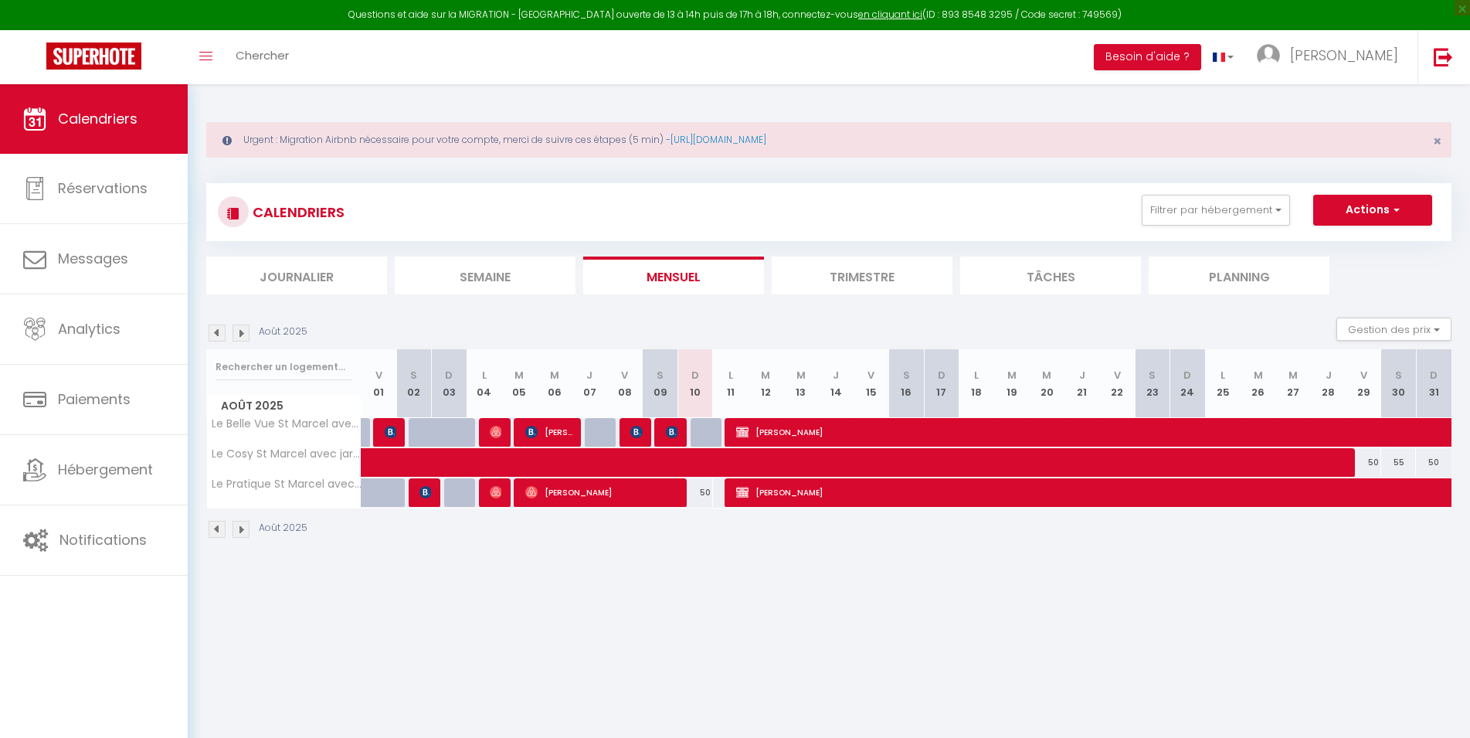
click at [246, 331] on img at bounding box center [241, 332] width 17 height 17
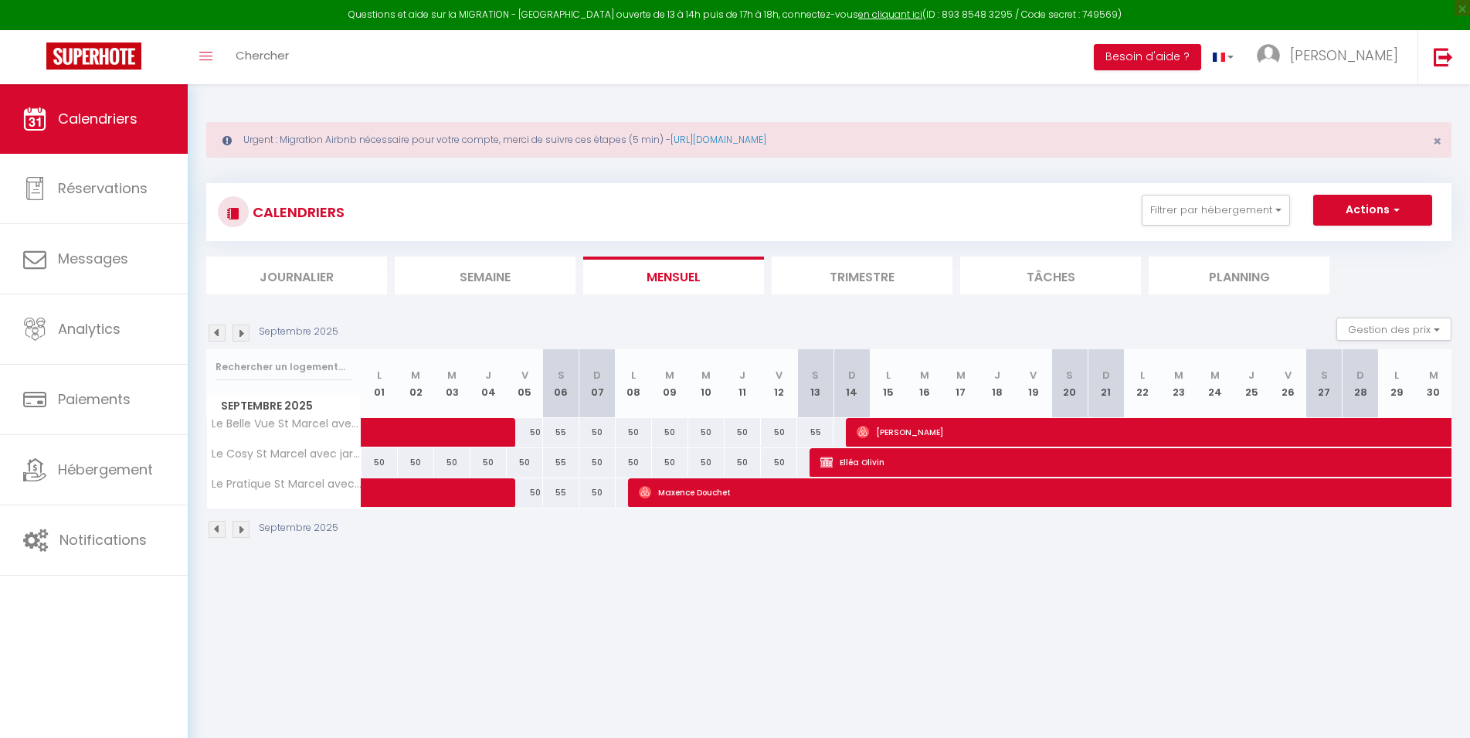
click at [857, 462] on span "Elléa Olivin" at bounding box center [1442, 461] width 1244 height 29
select select "KO"
select select "0"
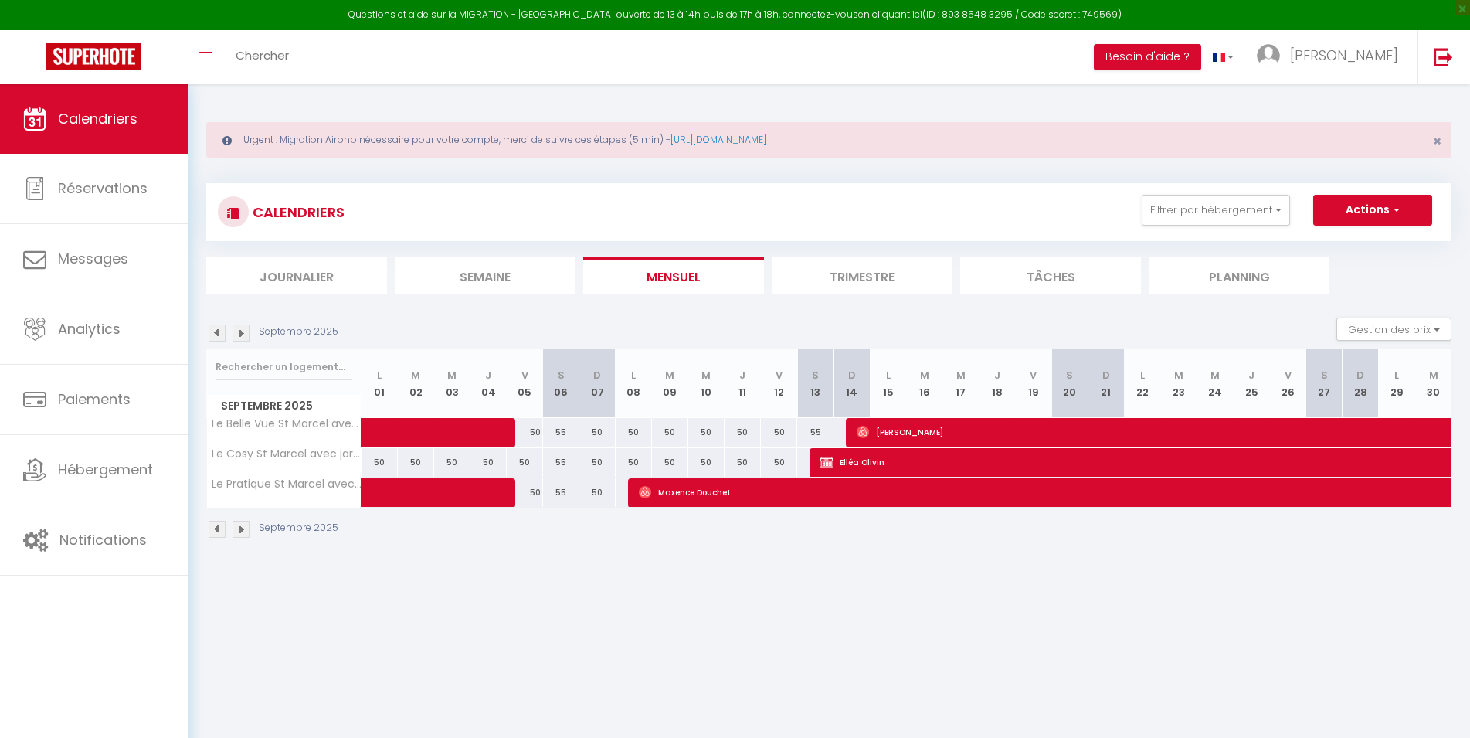
select select "1"
select select
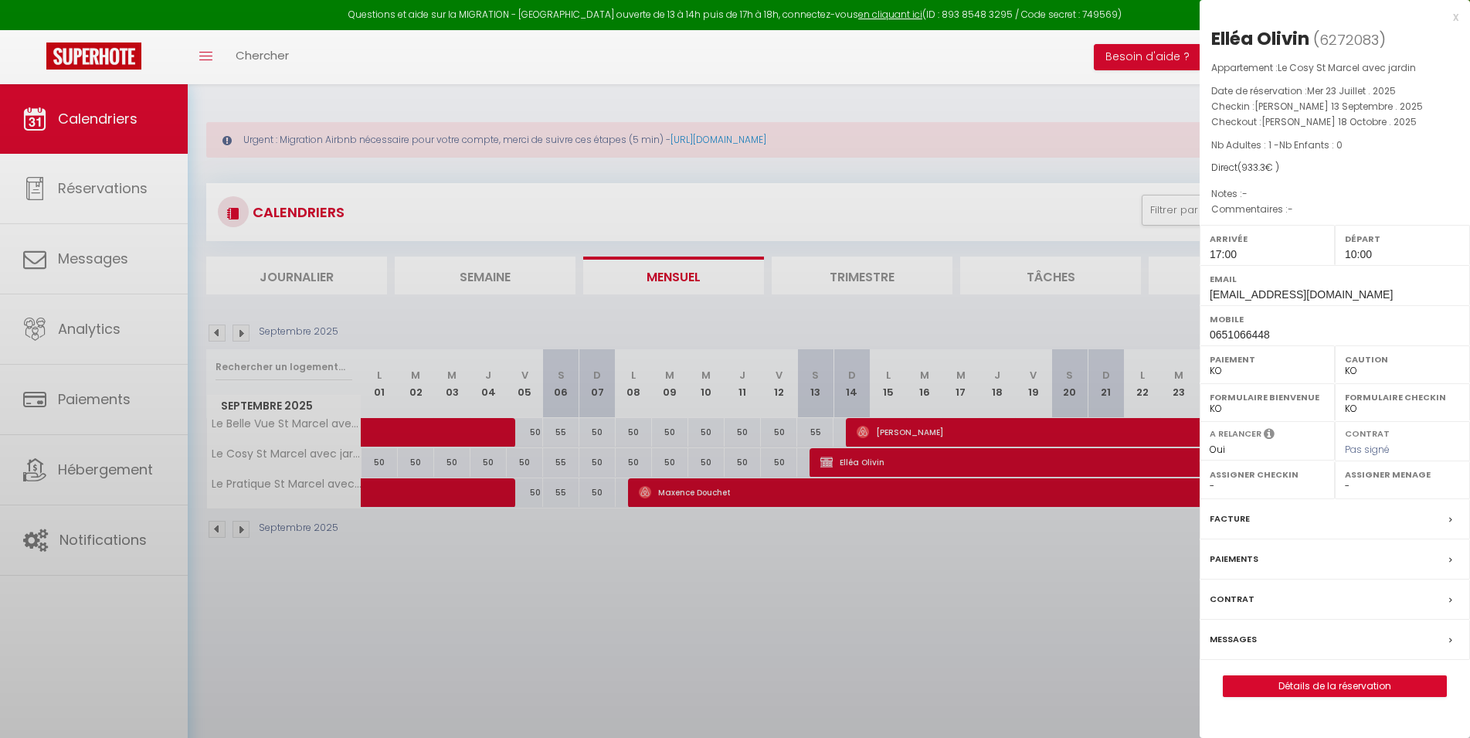
select select "40703"
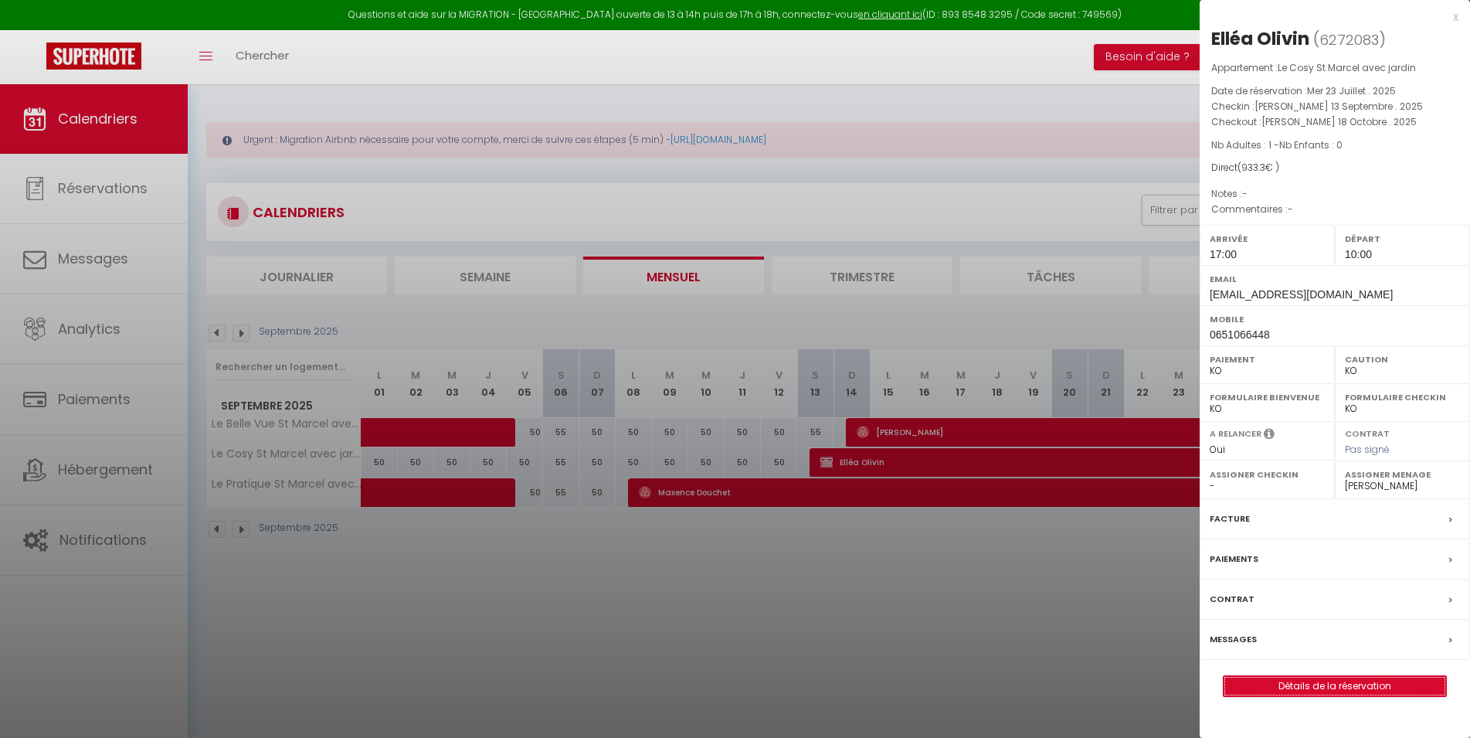
click at [1290, 686] on link "Détails de la réservation" at bounding box center [1335, 686] width 223 height 20
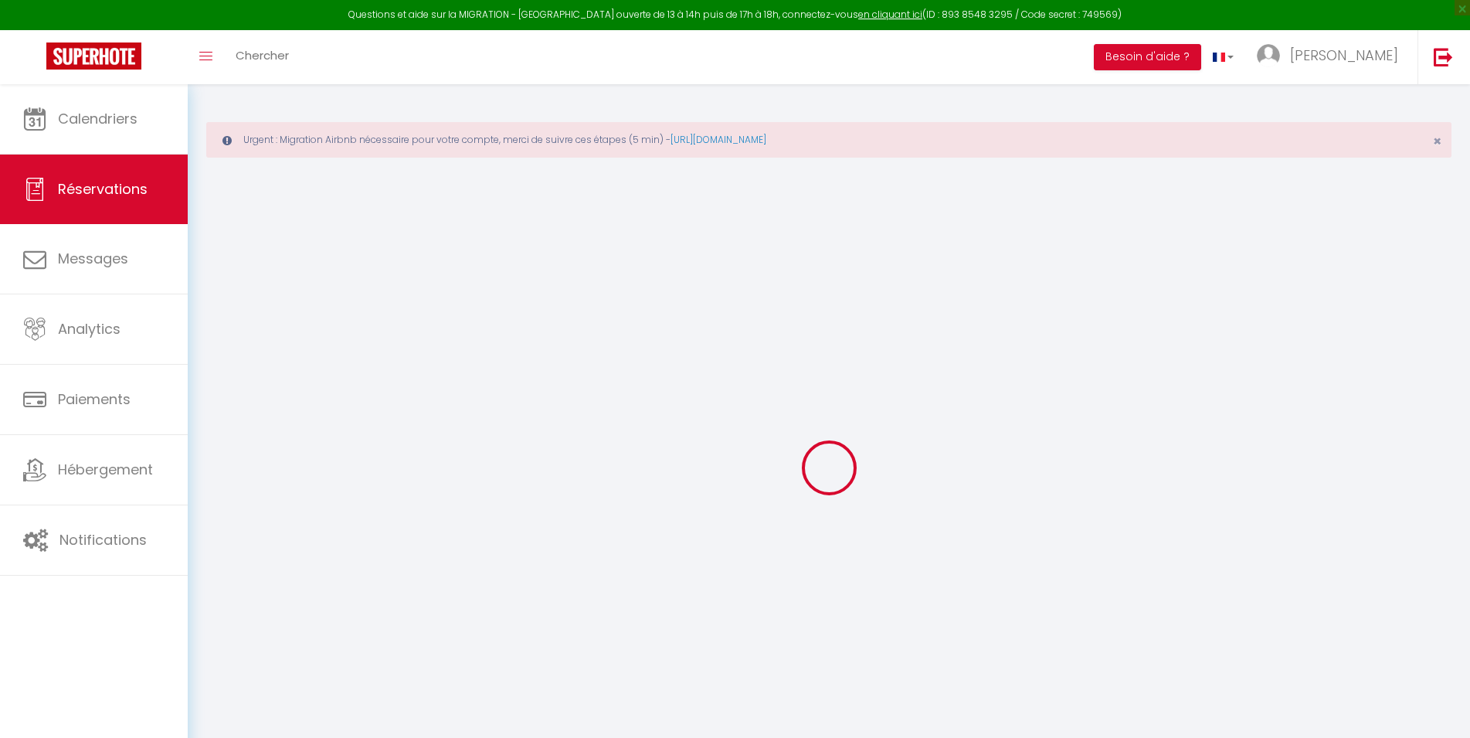
type input "Elléa"
type input "Olivin"
type input "[EMAIL_ADDRESS][DOMAIN_NAME]"
type input "0651066448"
type input "56530"
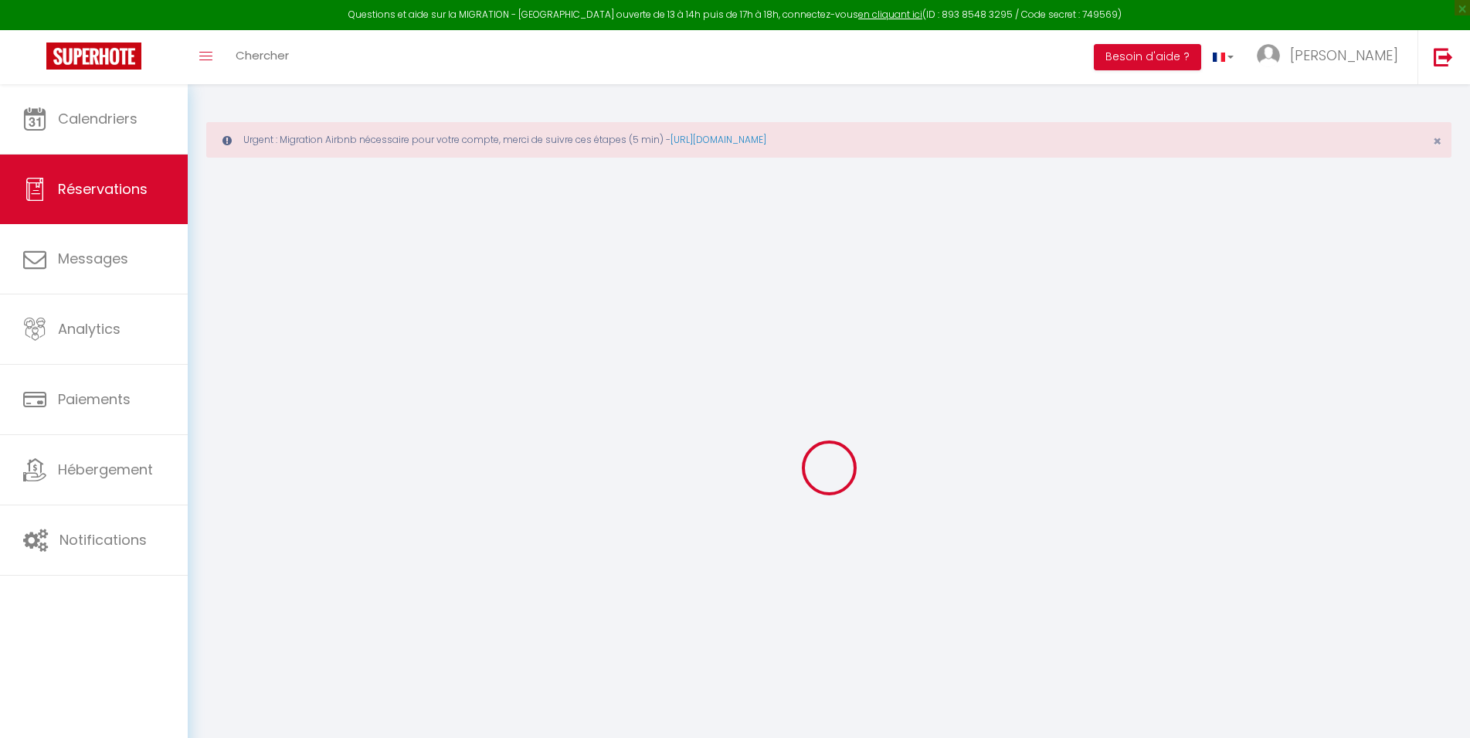
type input "[STREET_ADDRESS][PERSON_NAME]"
type input "Queven"
select select "FR"
select select "56879"
select select "1"
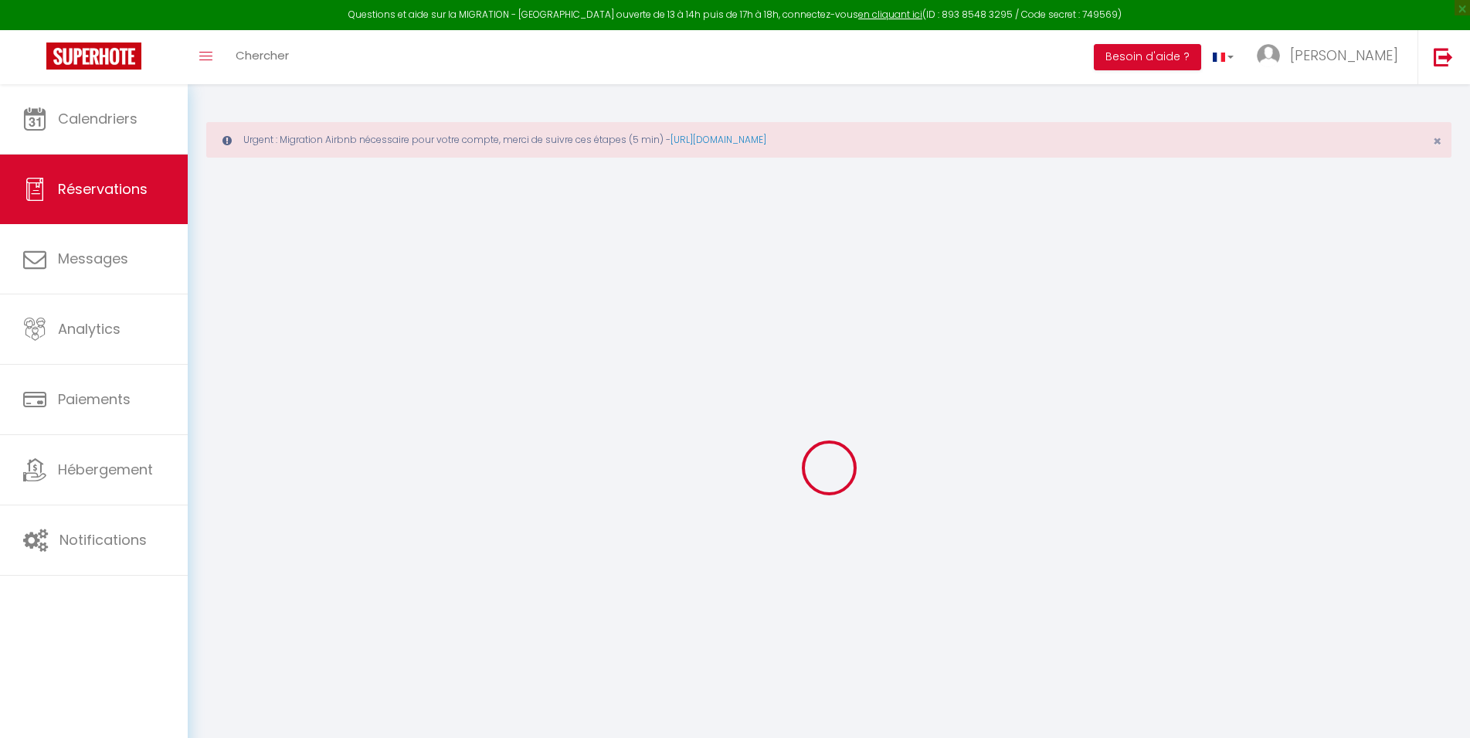
type input "[PERSON_NAME] 13 Septembre 2025"
select select
type input "[PERSON_NAME] 18 Octobre 2025"
select select
type input "1"
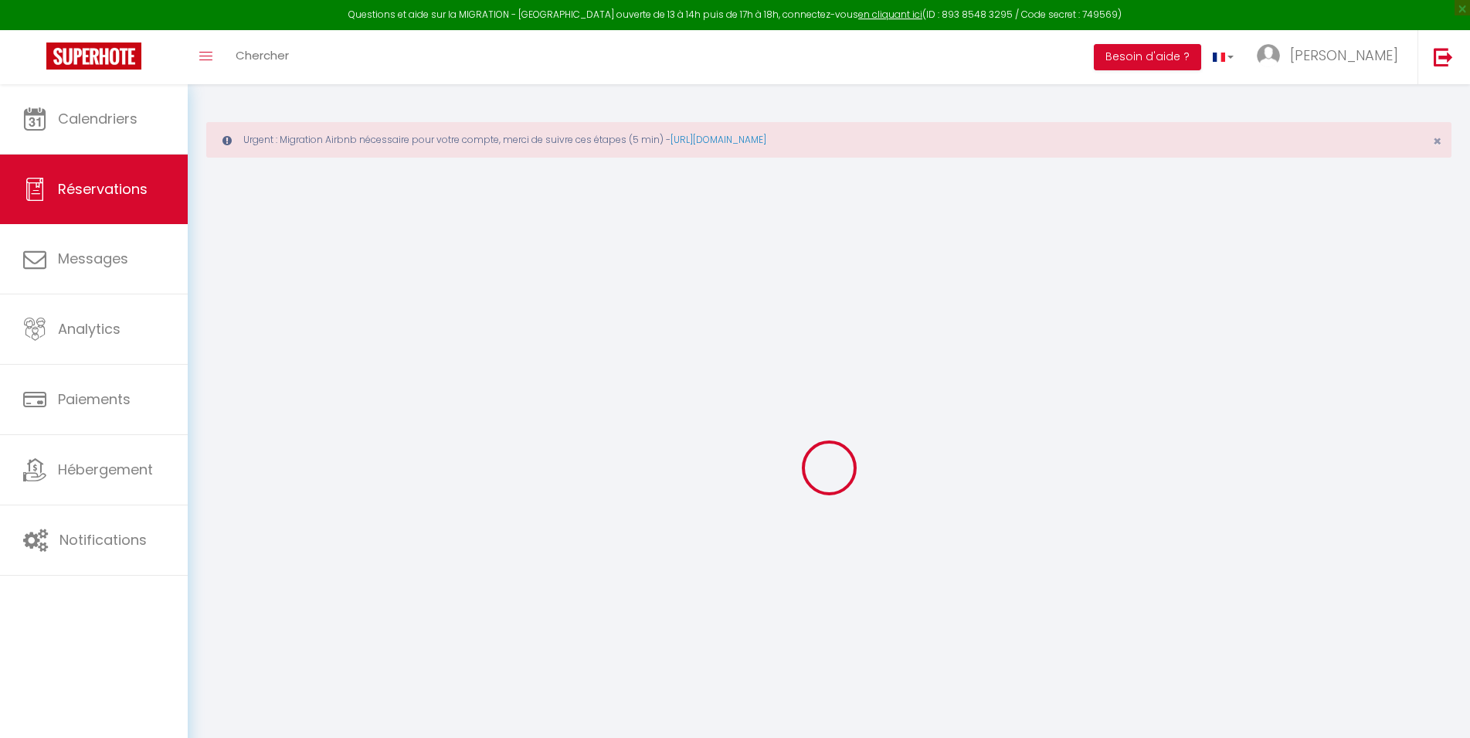
select select "10"
select select
type input "933.3"
checkbox input "false"
type input "933.3"
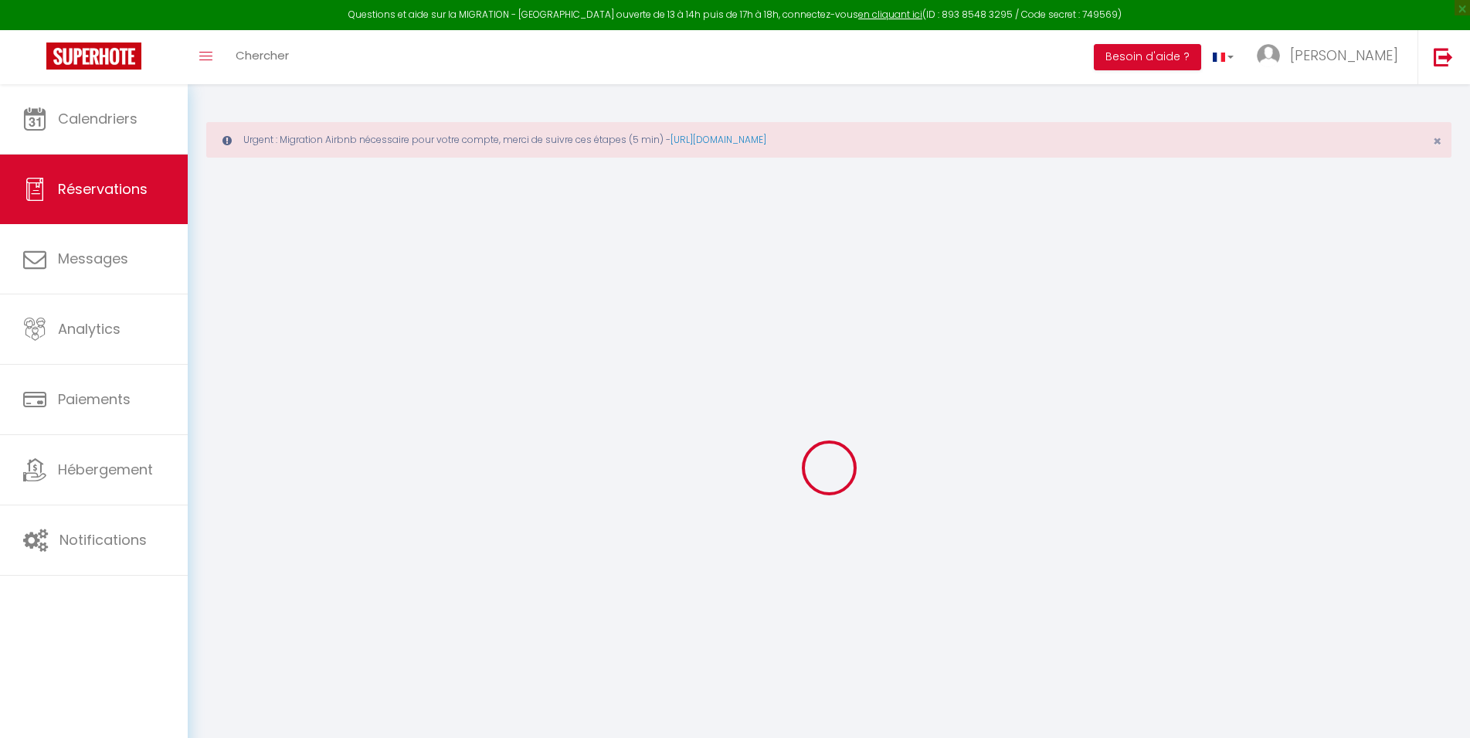
type input "0"
select select
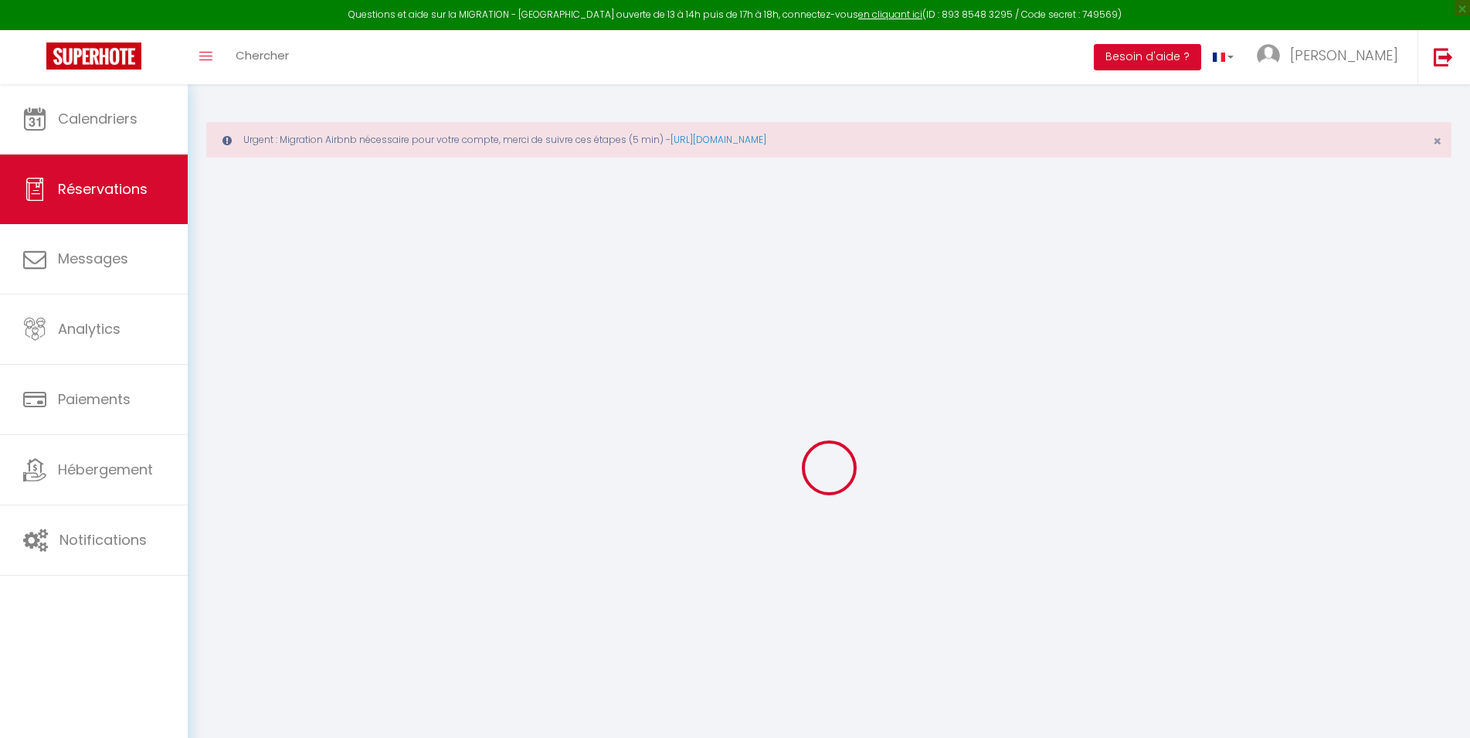
select select "14"
checkbox input "false"
select select
checkbox input "false"
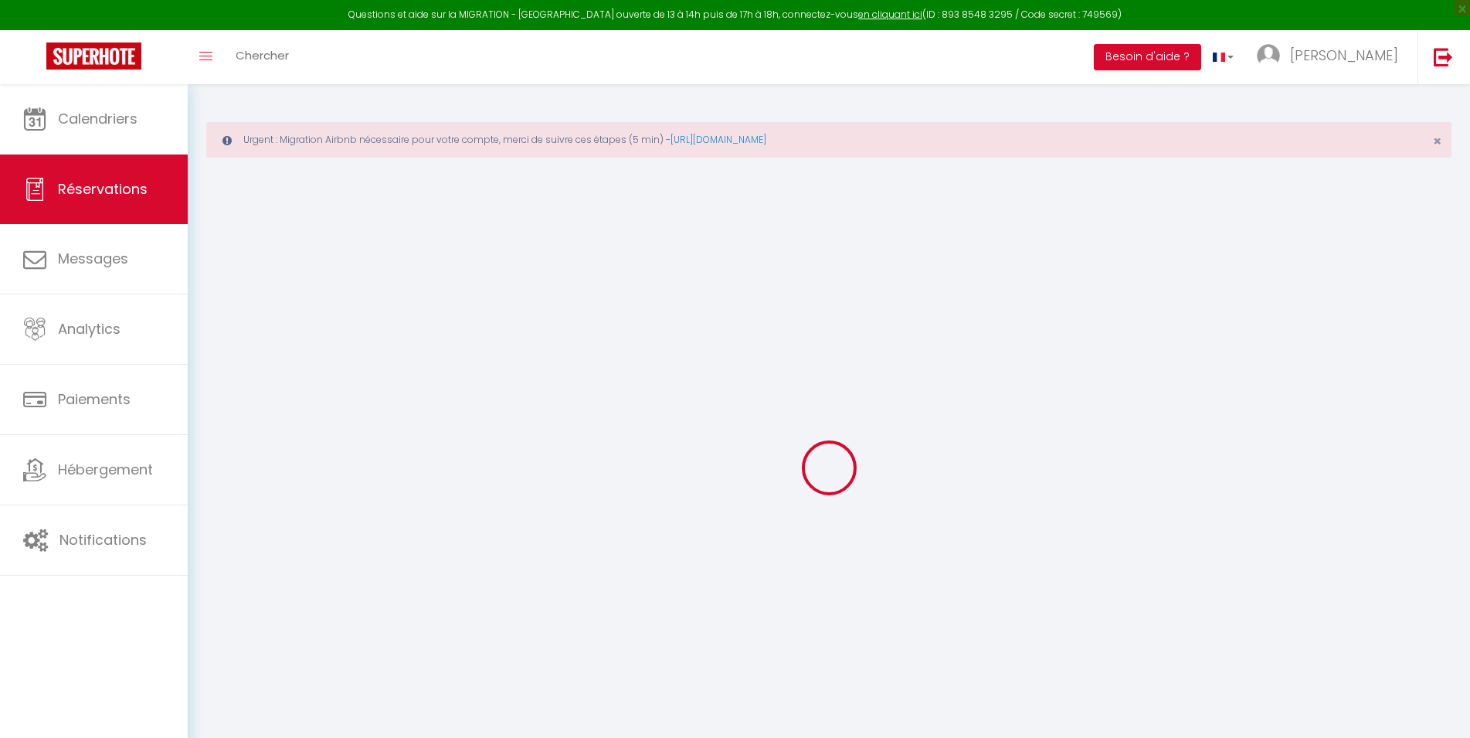
select select
checkbox input "false"
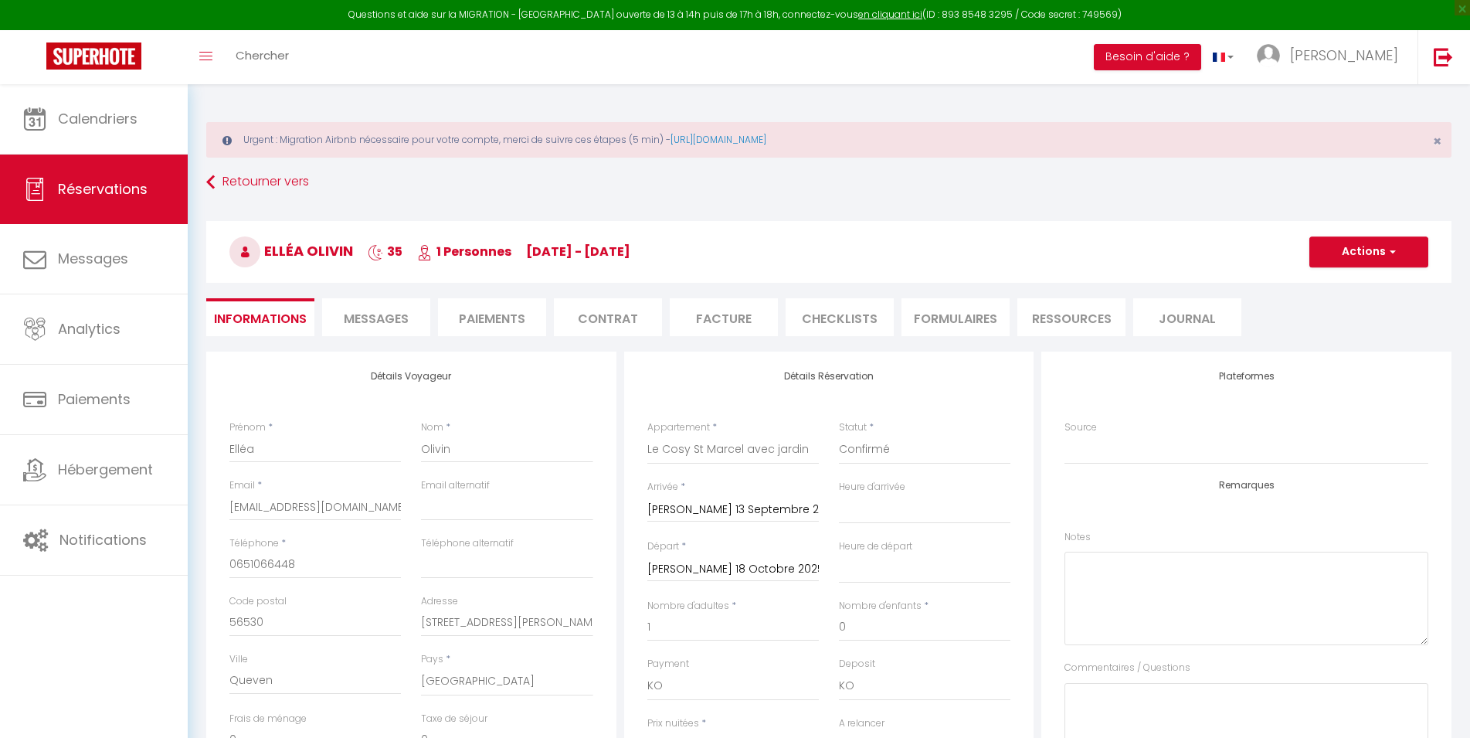
select select
checkbox input "false"
select select
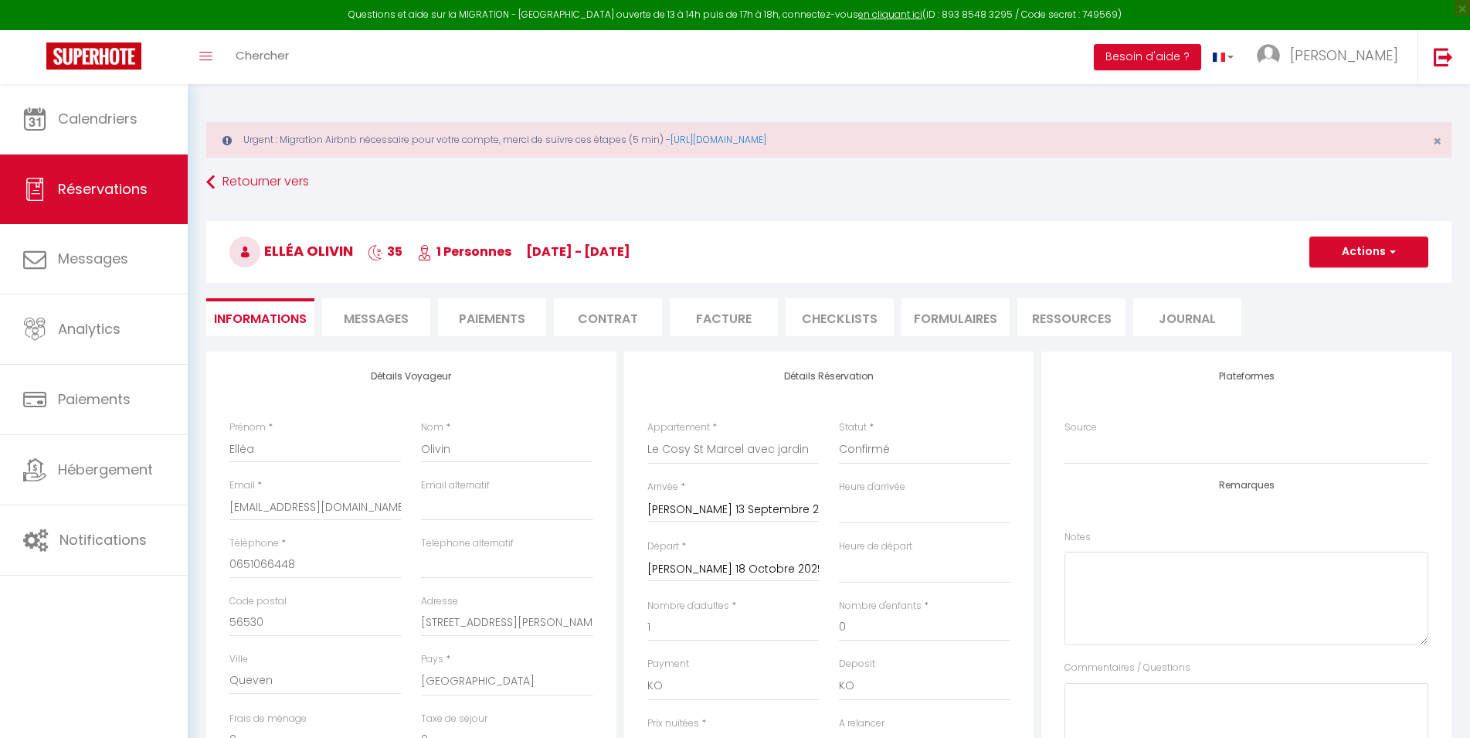
checkbox input "false"
select select "17:00"
select select "10:00"
click at [1395, 251] on span "button" at bounding box center [1390, 252] width 9 height 14
click at [1328, 318] on link "Supprimer" at bounding box center [1354, 326] width 122 height 20
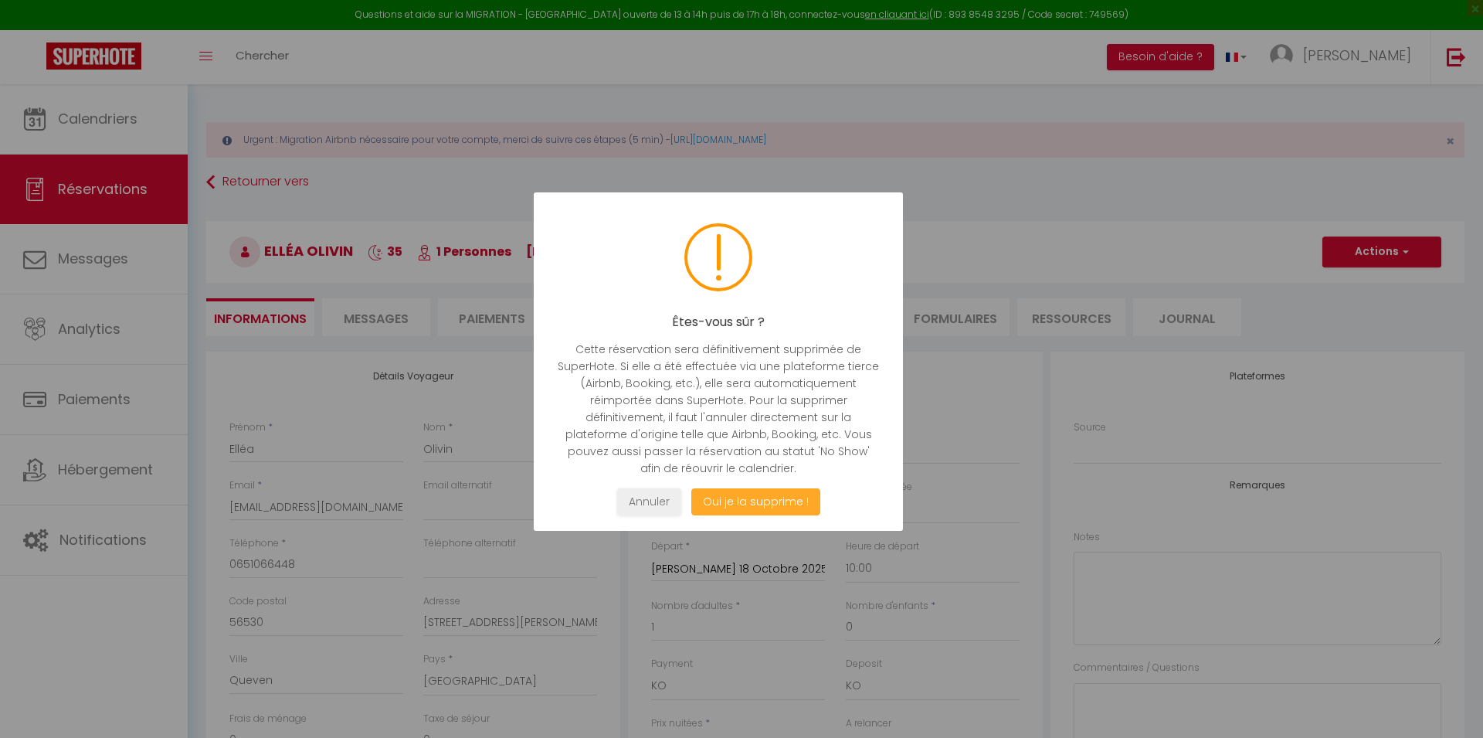
click at [762, 504] on button "Oui je la supprime !" at bounding box center [755, 501] width 129 height 27
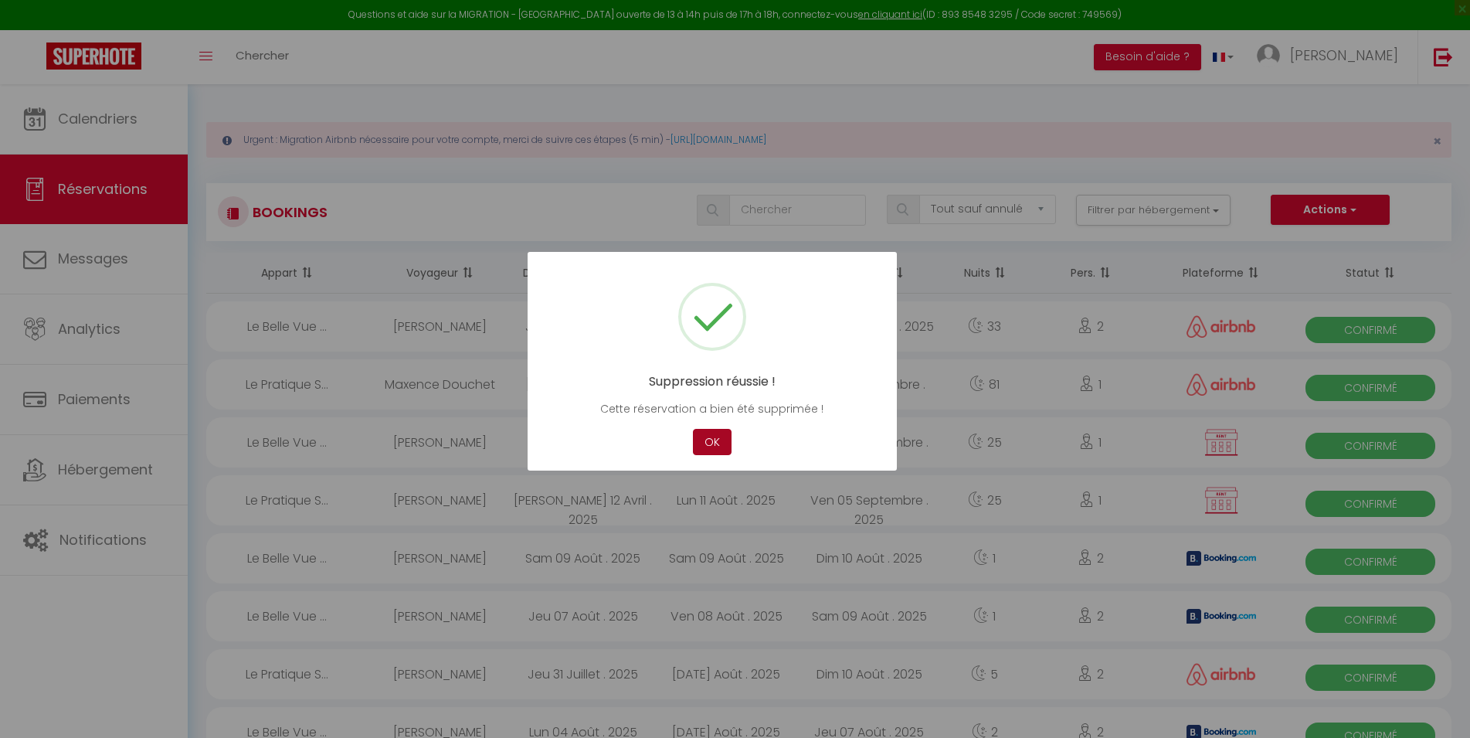
click at [711, 442] on button "OK" at bounding box center [712, 442] width 39 height 27
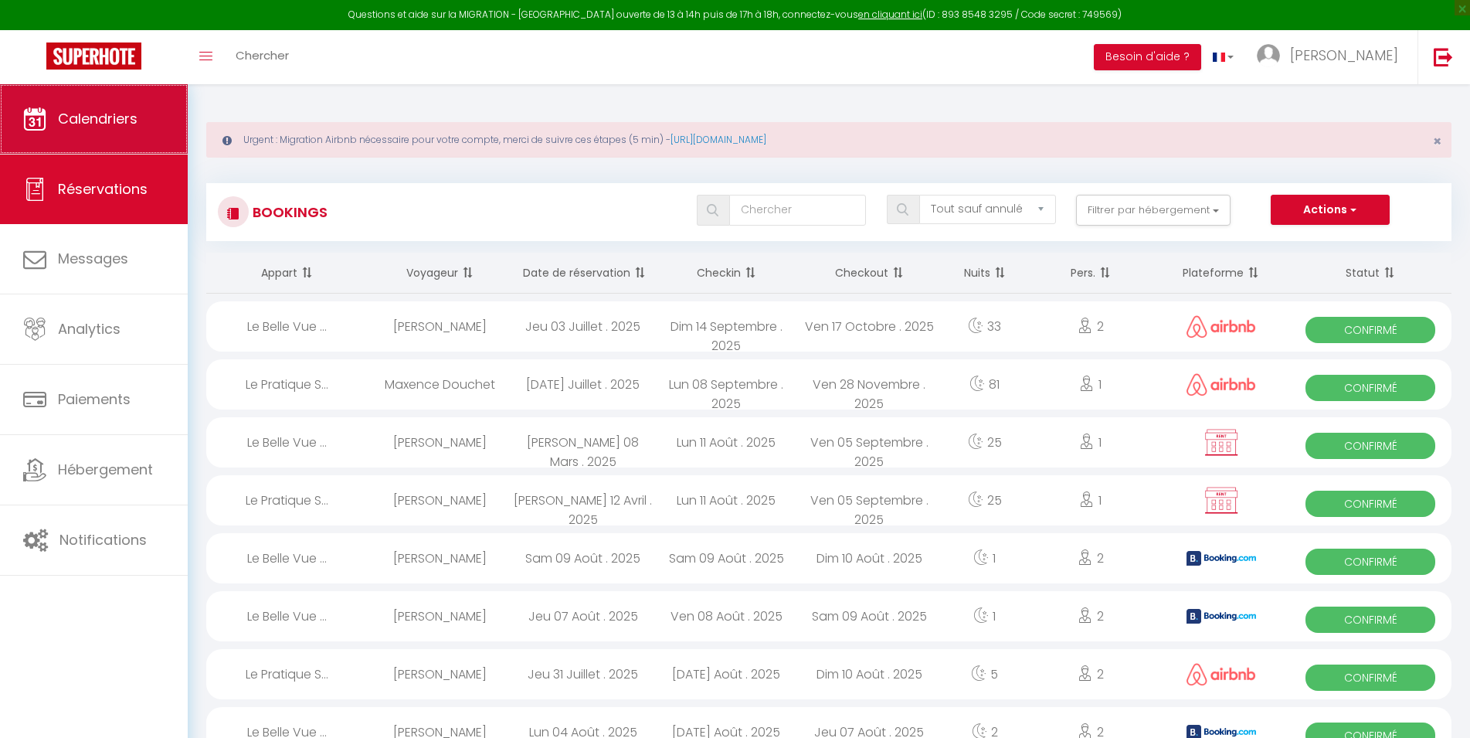
click at [104, 131] on link "Calendriers" at bounding box center [94, 119] width 188 height 70
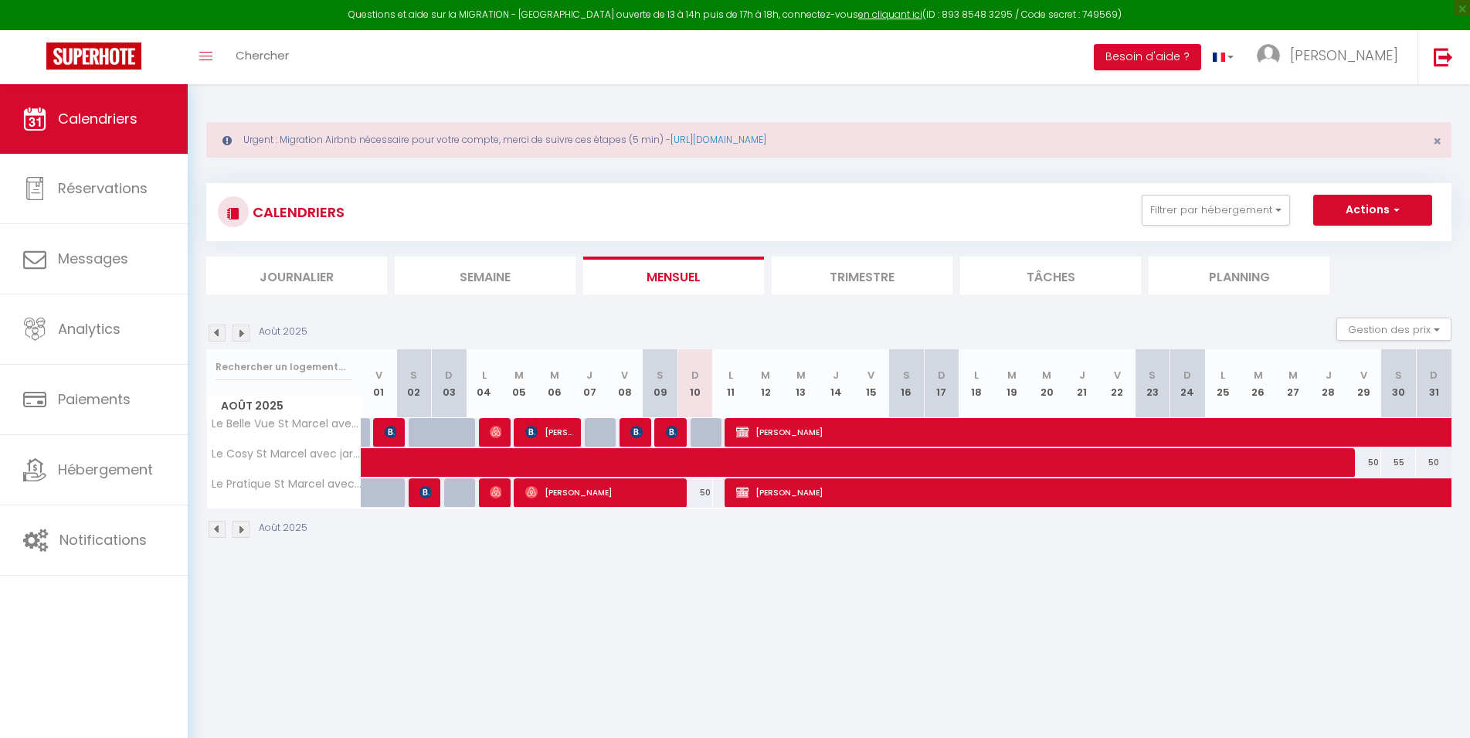
click at [246, 336] on img at bounding box center [241, 332] width 17 height 17
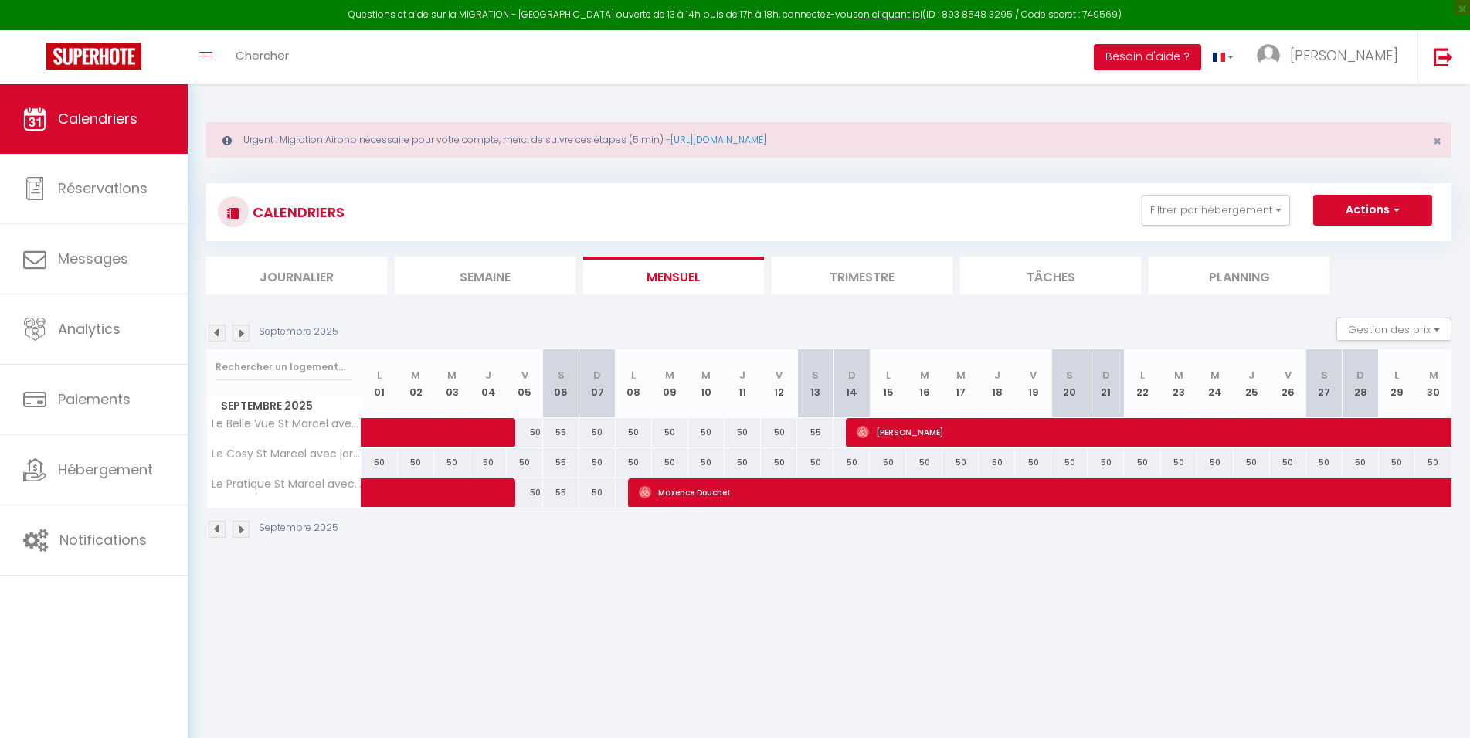
click at [216, 331] on img at bounding box center [217, 332] width 17 height 17
select select
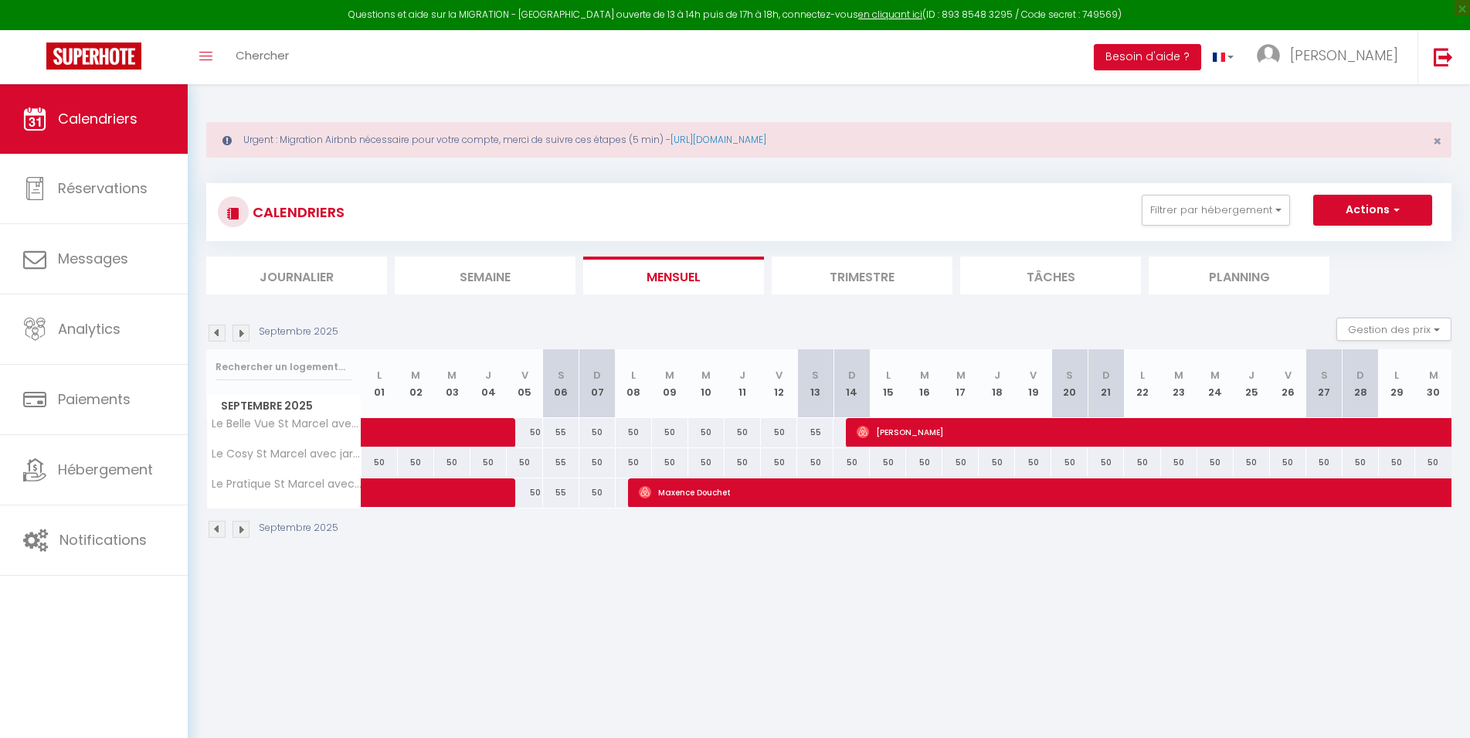
select select
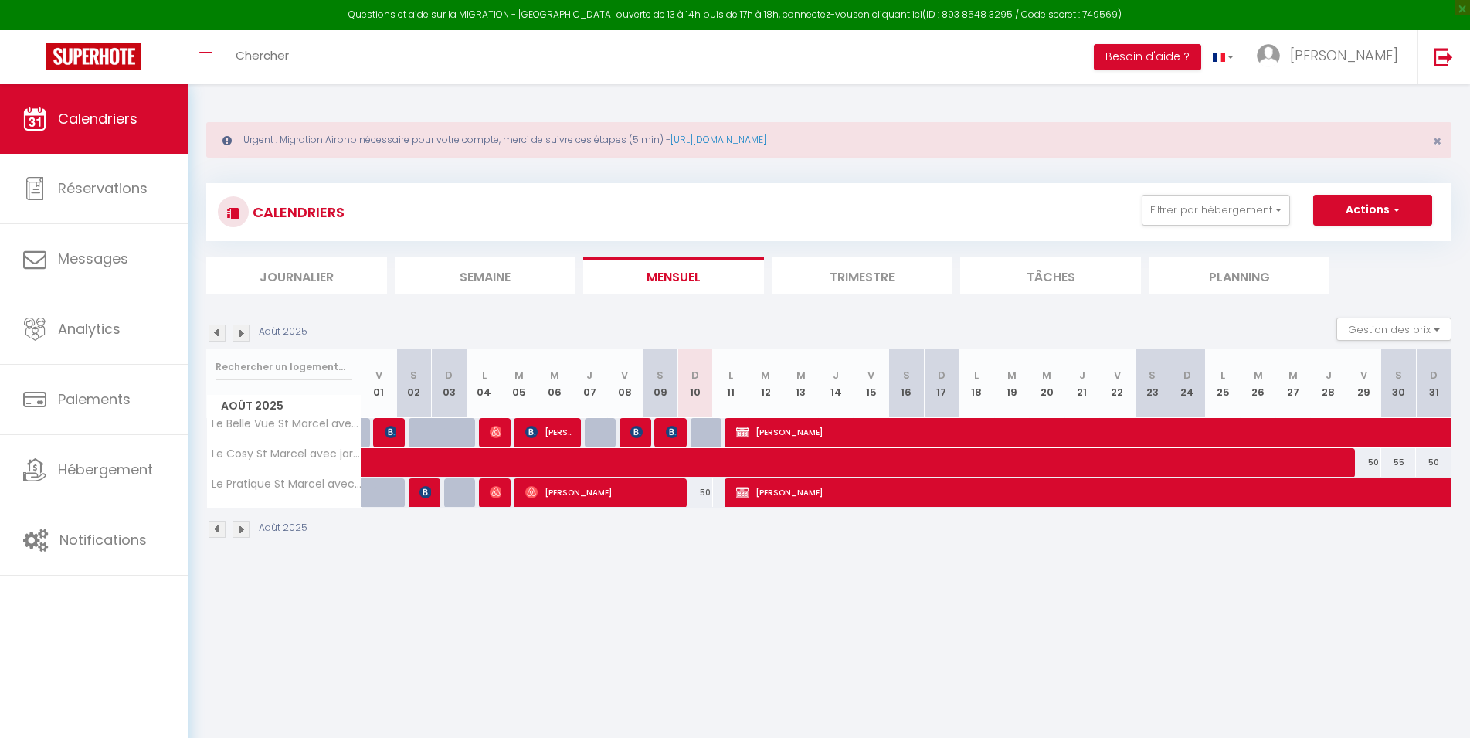
click at [673, 428] on img at bounding box center [672, 432] width 12 height 12
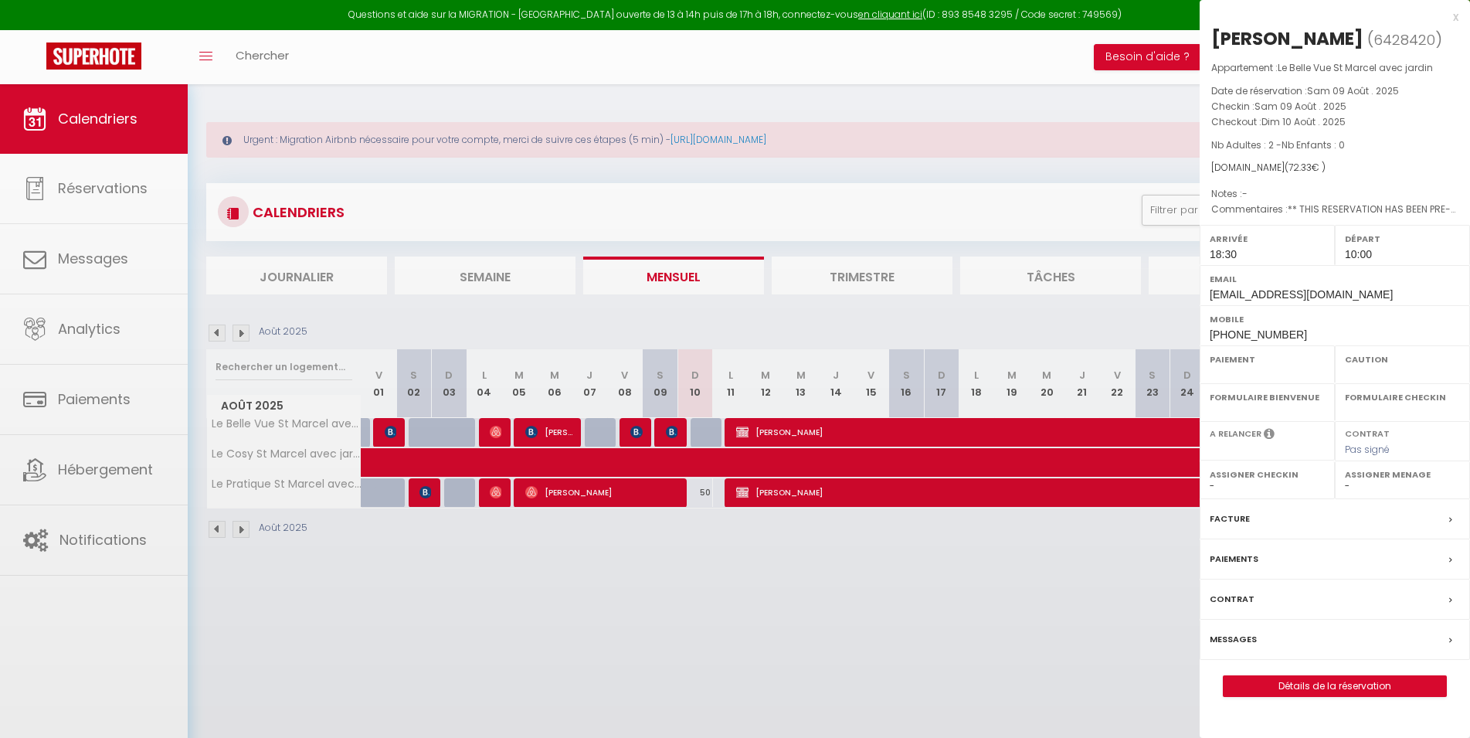
select select "OK"
select select "0"
select select "1"
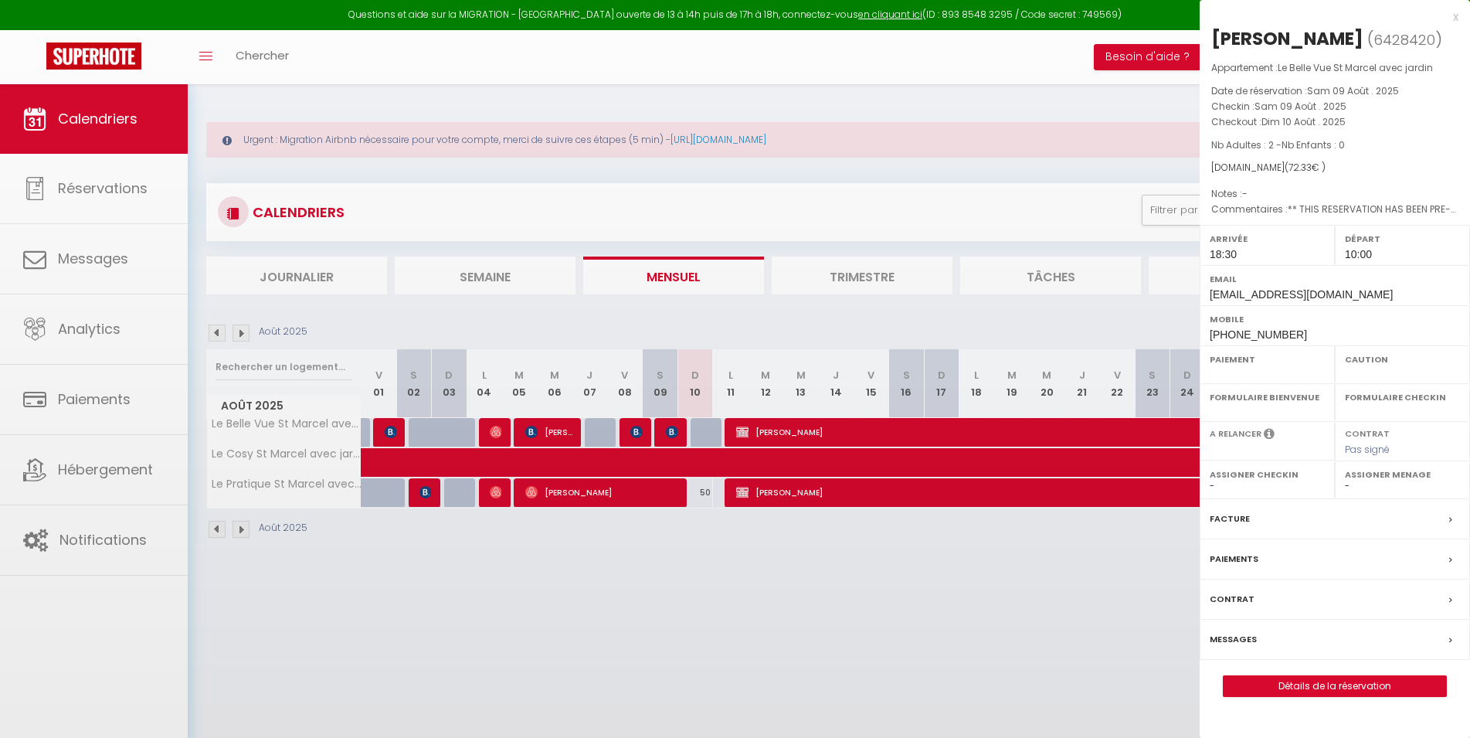
select select
select select "40703"
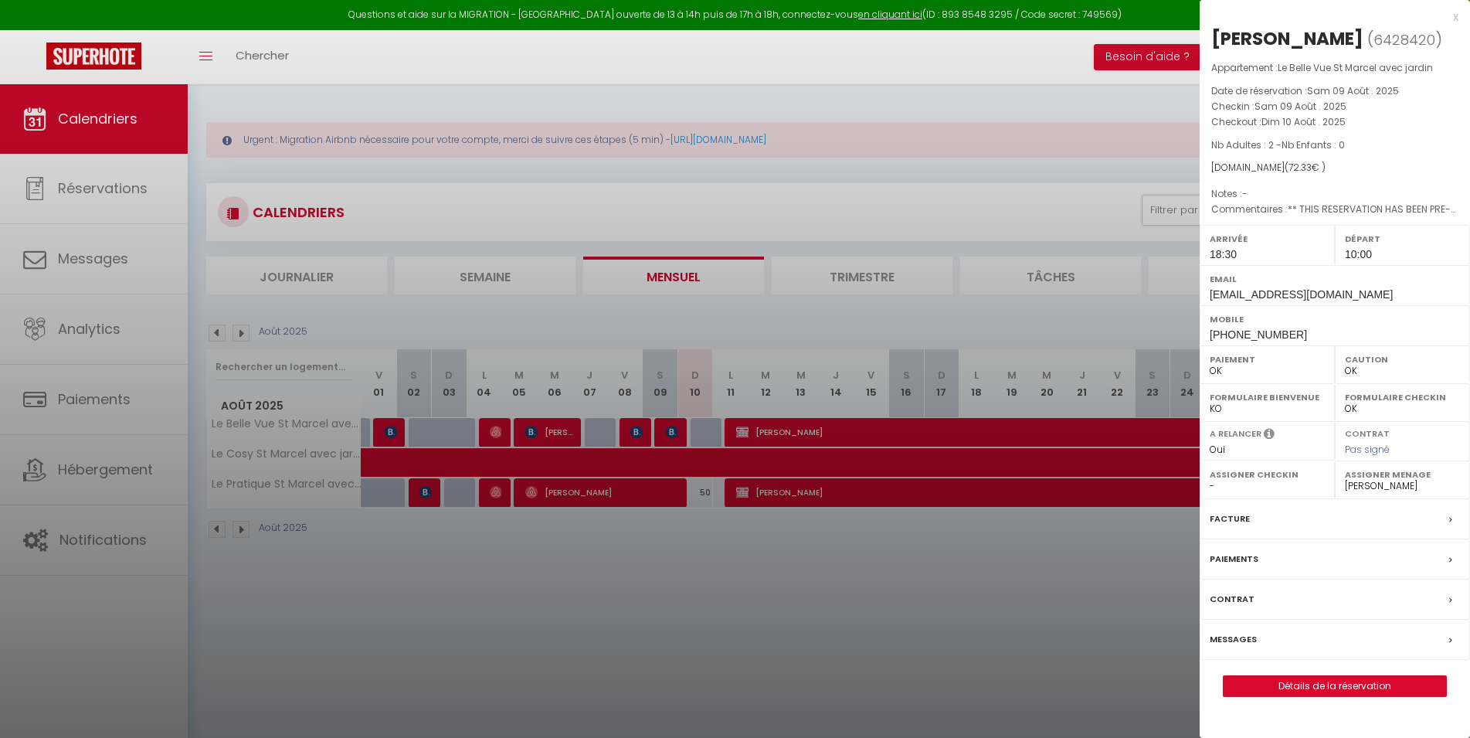
click at [1236, 559] on label "Paiements" at bounding box center [1234, 559] width 49 height 16
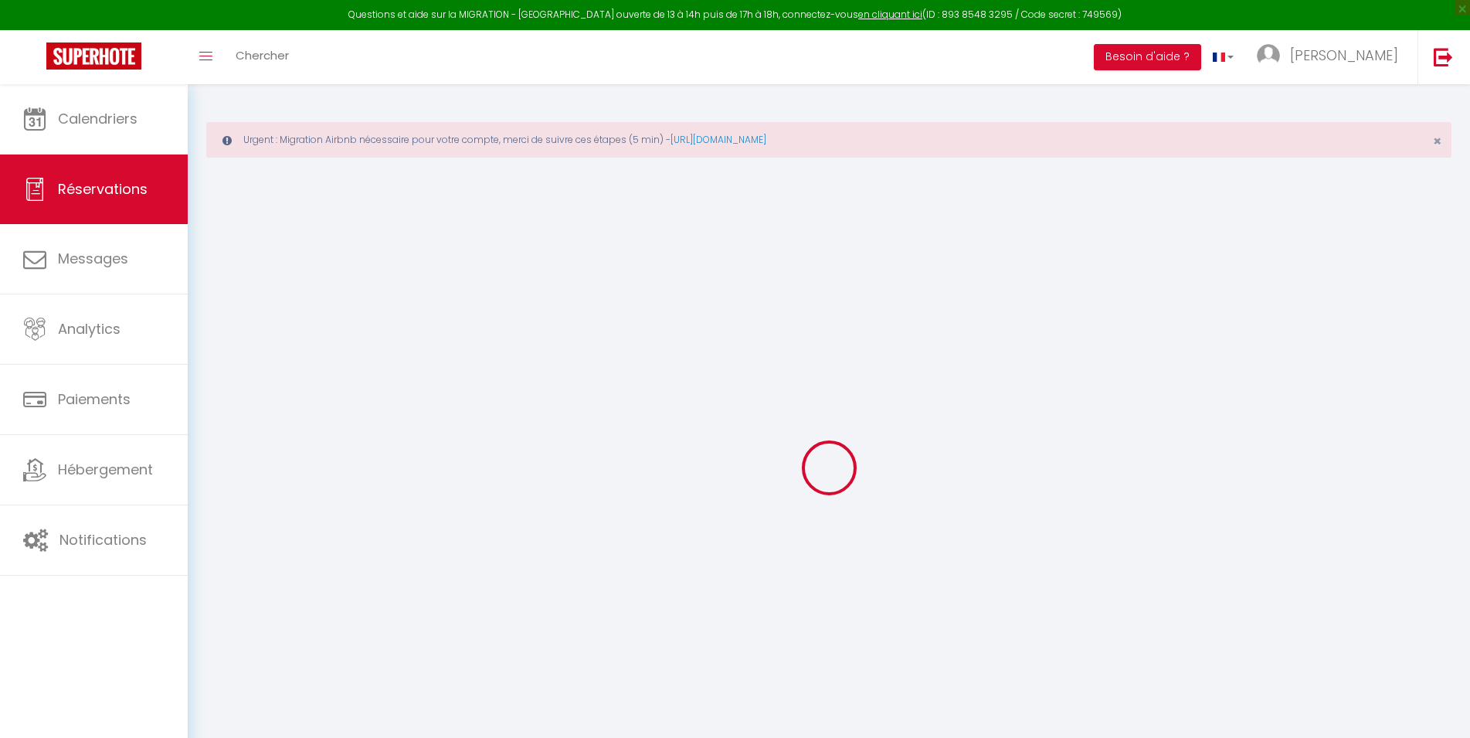
select select
checkbox input "false"
select select
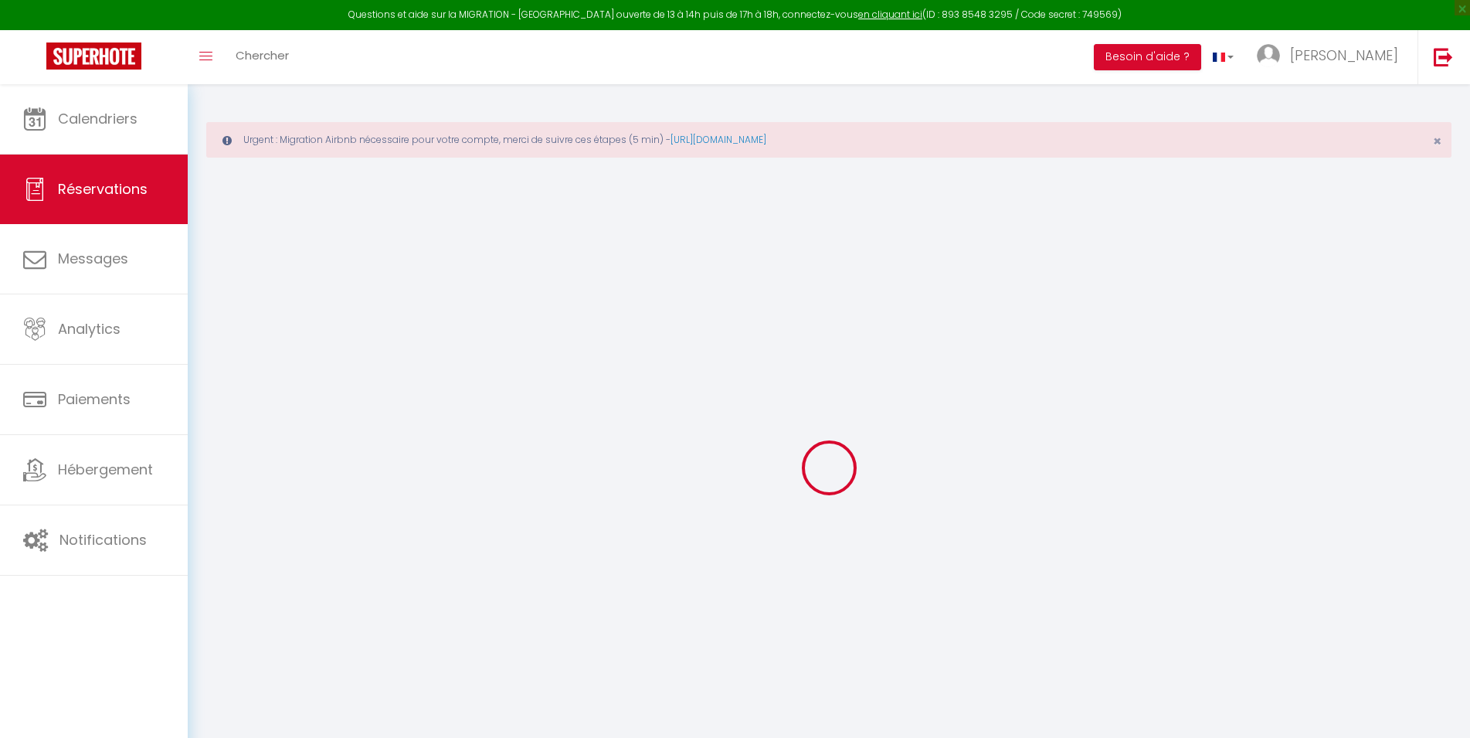
checkbox input "false"
select select
checkbox input "false"
type textarea "** THIS RESERVATION HAS BEEN PRE-PAID ** BOOKING NOTE : Payment charge is EUR 1…"
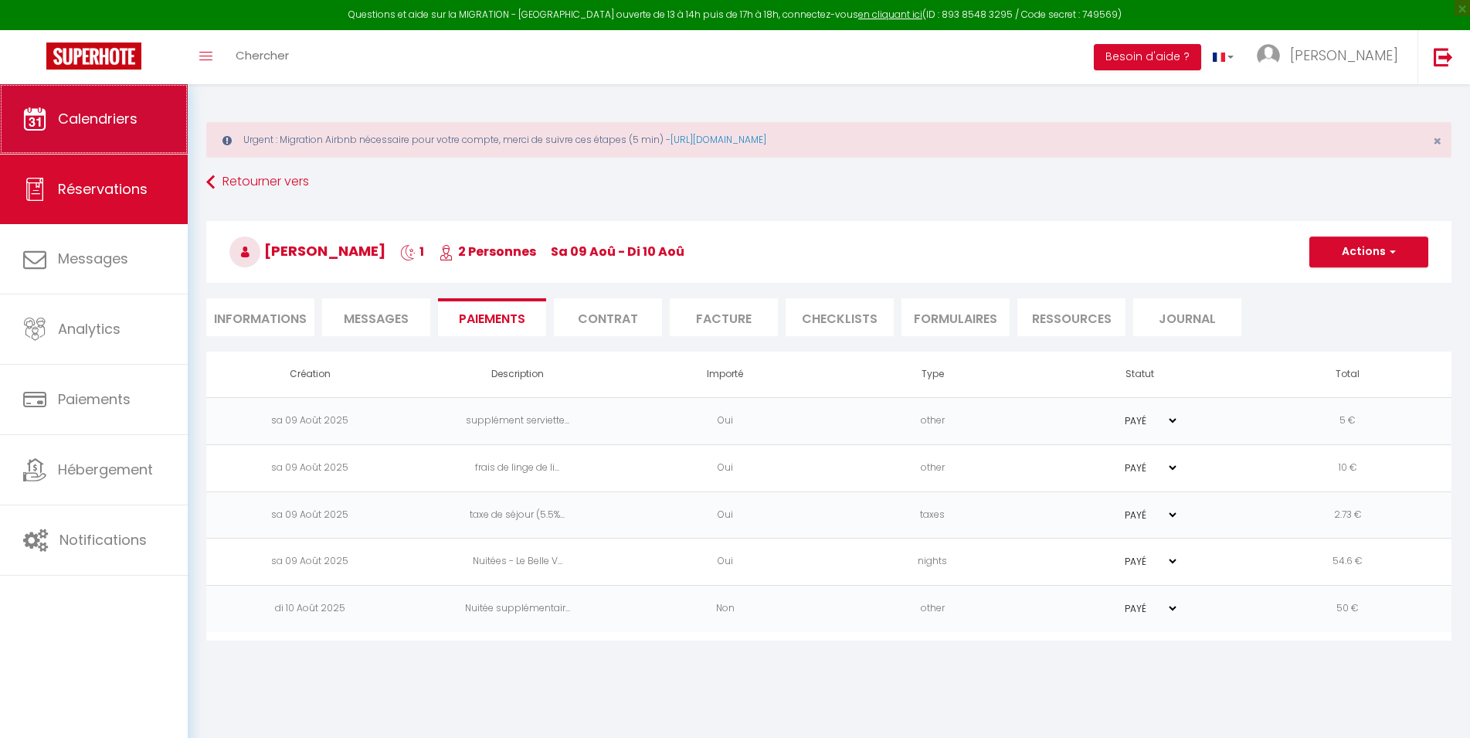
click at [91, 118] on span "Calendriers" at bounding box center [98, 118] width 80 height 19
